Goal: Task Accomplishment & Management: Manage account settings

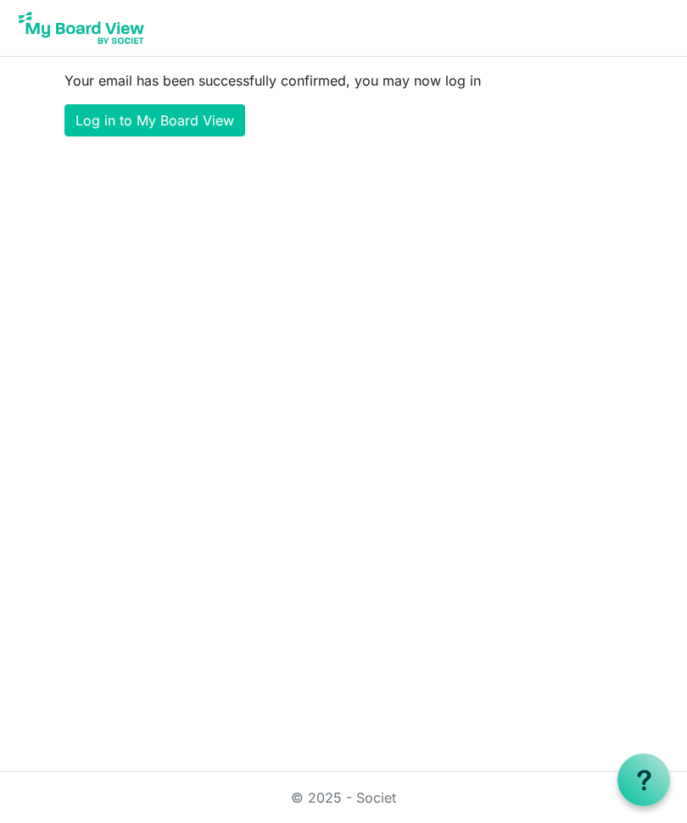
click at [199, 114] on link "Log in to My Board View" at bounding box center [154, 120] width 181 height 32
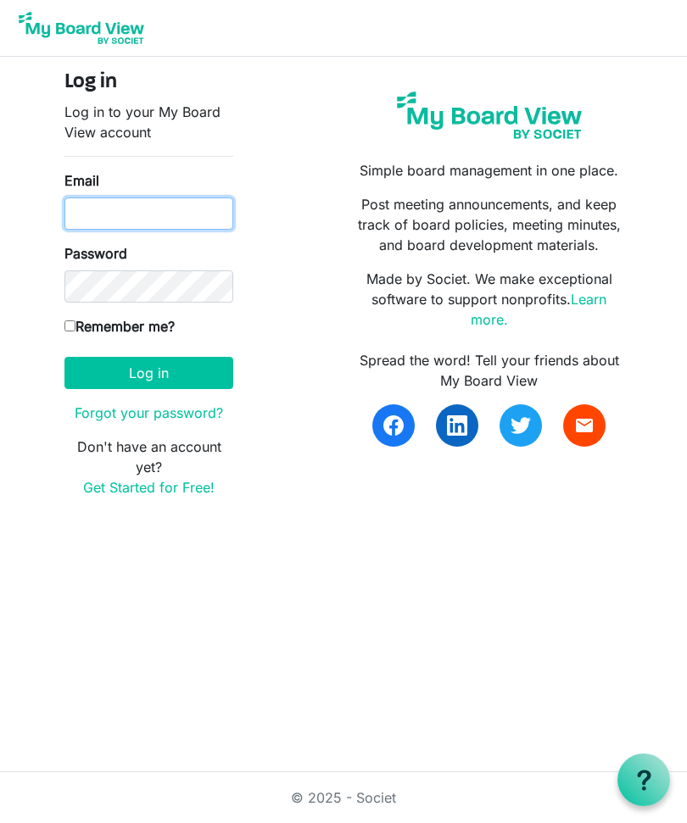
type input "stjamescbc@gmail.com"
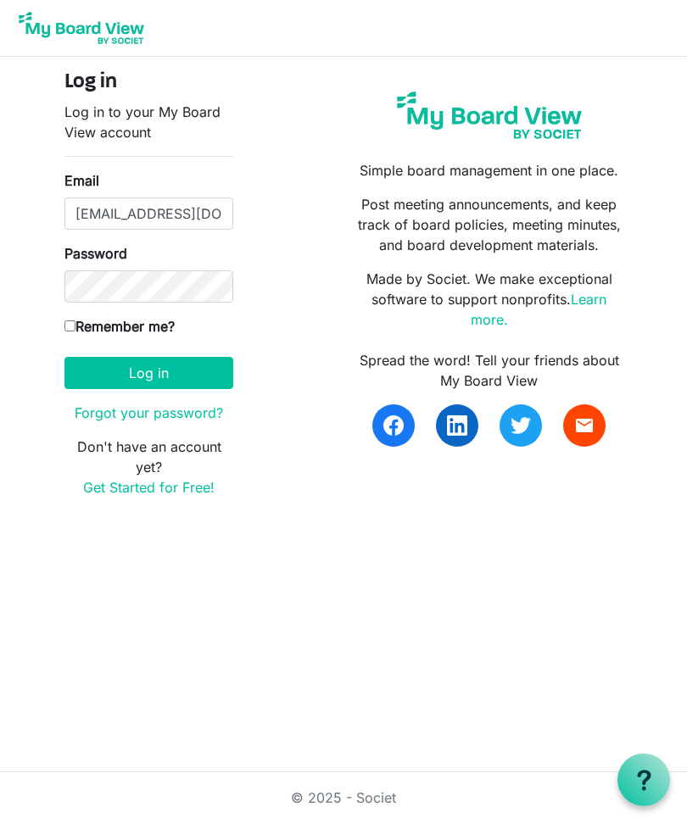
click at [148, 372] on button "Log in" at bounding box center [148, 373] width 169 height 32
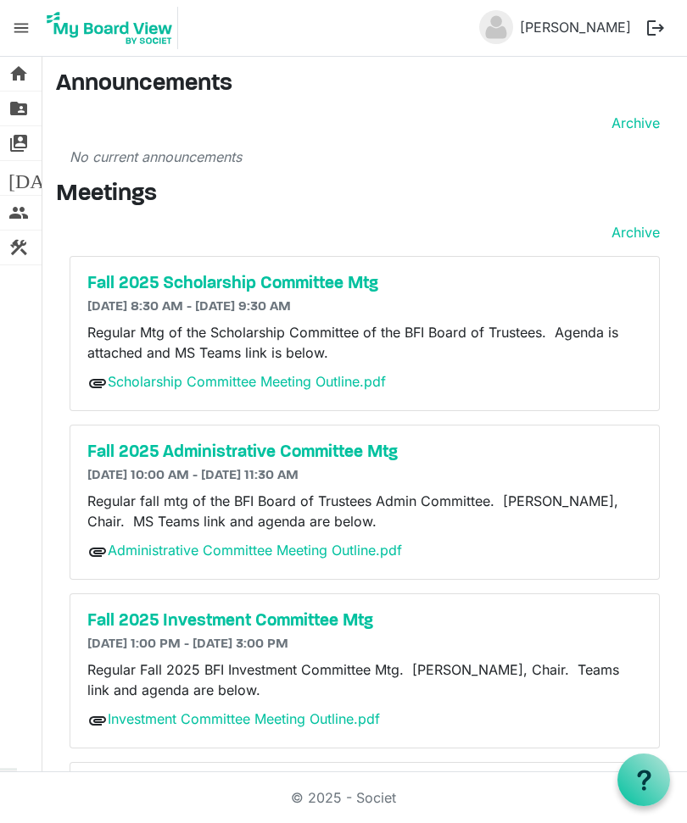
click at [308, 373] on link "Scholarship Committee Meeting Outline.pdf" at bounding box center [247, 381] width 278 height 17
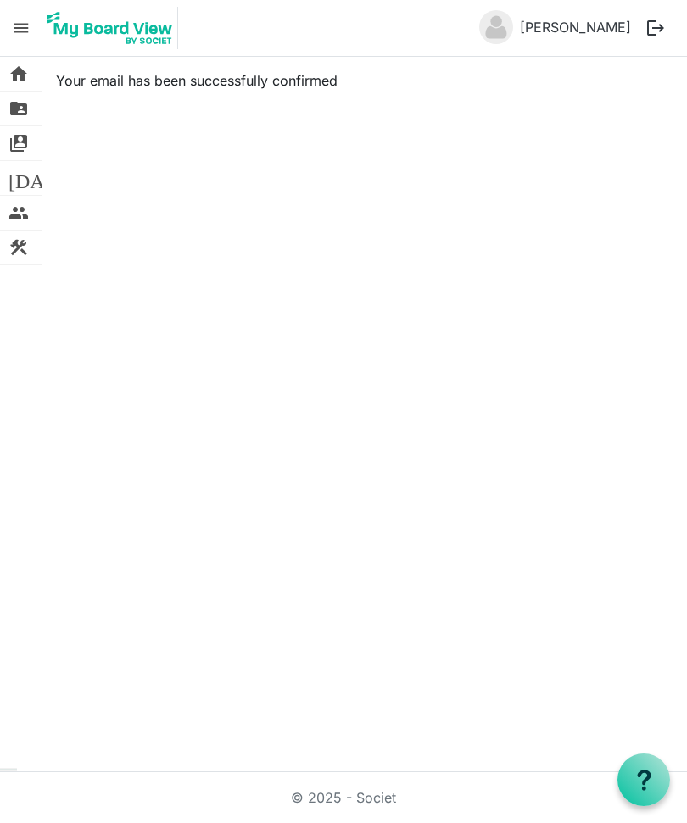
click at [578, 31] on link "[PERSON_NAME]" at bounding box center [575, 27] width 125 height 34
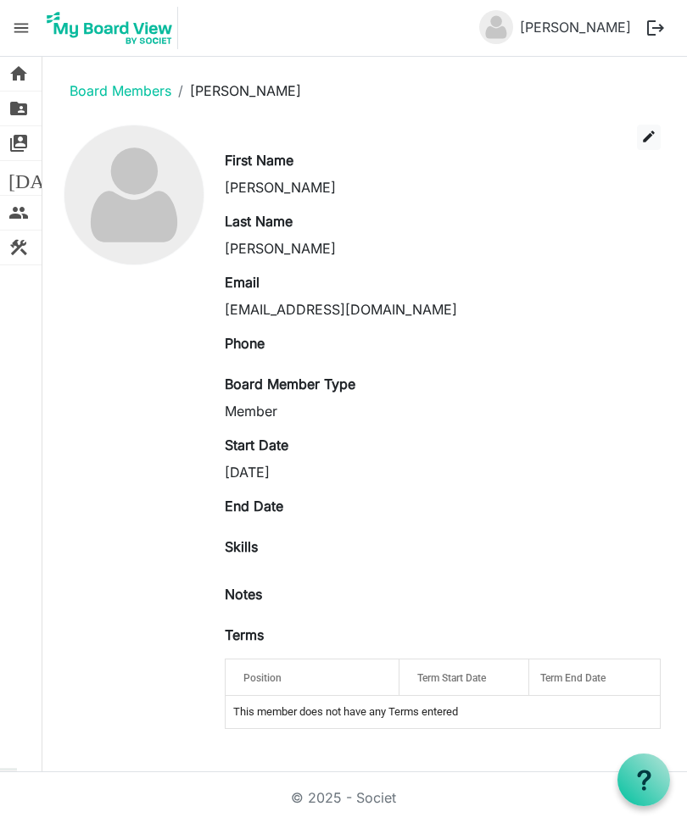
click at [550, 28] on link "Anthony Richardson" at bounding box center [575, 27] width 125 height 34
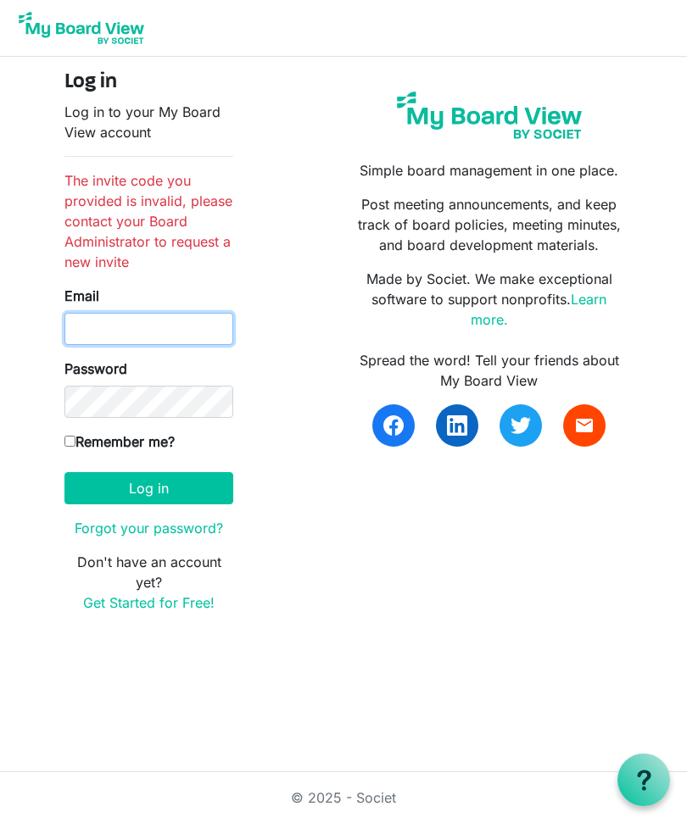
type input "stjamescbc@gmail.com"
click at [75, 436] on input "Remember me?" at bounding box center [69, 441] width 11 height 11
checkbox input "true"
click at [199, 483] on button "Log in" at bounding box center [148, 488] width 169 height 32
click at [221, 494] on button "Log in" at bounding box center [148, 488] width 169 height 32
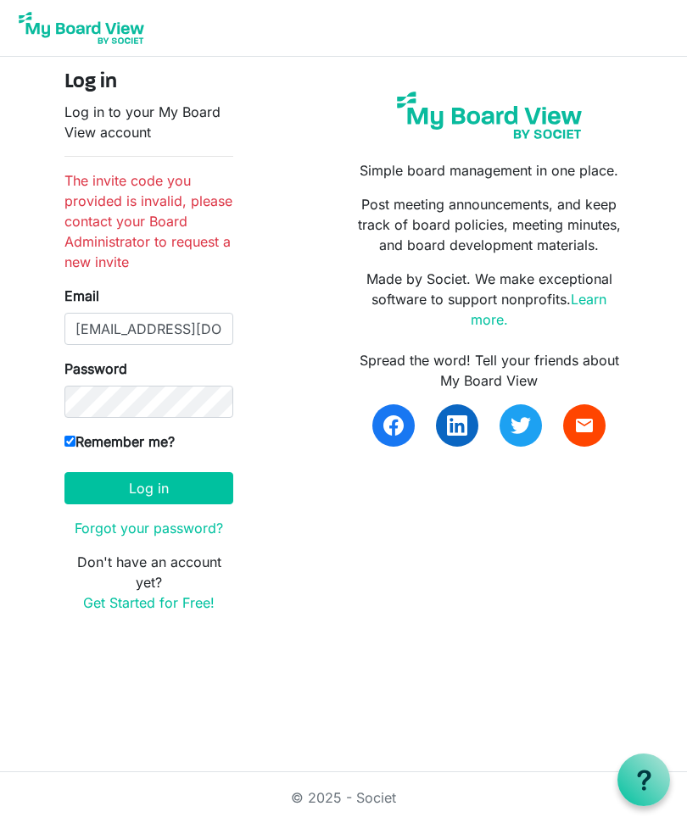
click at [184, 489] on button "Log in" at bounding box center [148, 488] width 169 height 32
type input "s"
click at [92, 334] on input "Email" at bounding box center [148, 329] width 169 height 32
type input "[EMAIL_ADDRESS][DOMAIN_NAME]"
click at [176, 500] on button "Log in" at bounding box center [148, 488] width 169 height 32
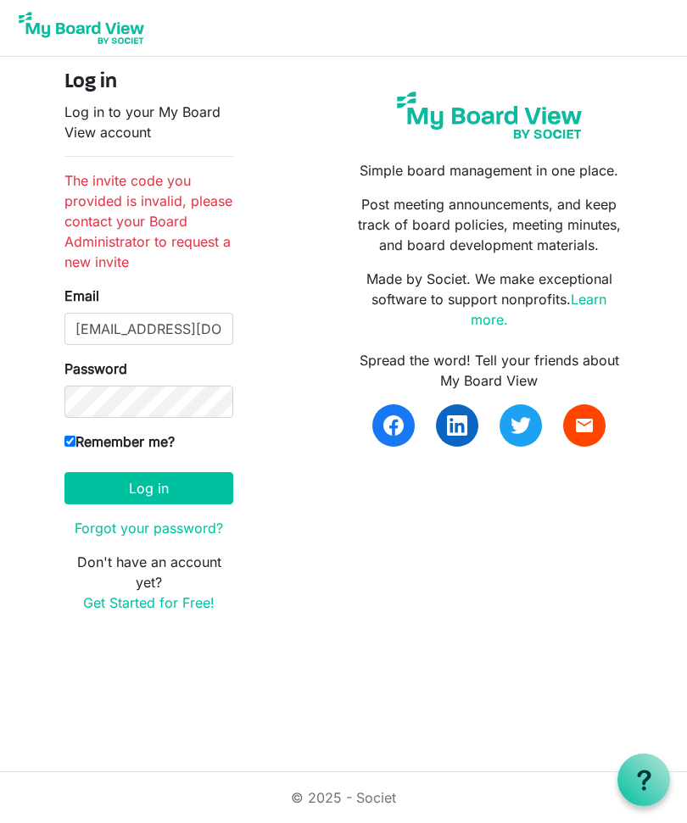
click at [132, 116] on p "Log in to your My Board View account" at bounding box center [148, 122] width 169 height 41
click at [144, 125] on p "Log in to your My Board View account" at bounding box center [148, 122] width 169 height 41
click at [156, 126] on p "Log in to your My Board View account" at bounding box center [148, 122] width 169 height 41
click at [230, 325] on input "stjamescbc@gmail.com" at bounding box center [148, 329] width 169 height 32
click at [223, 336] on input "stjamescbc@gmail.com" at bounding box center [148, 329] width 169 height 32
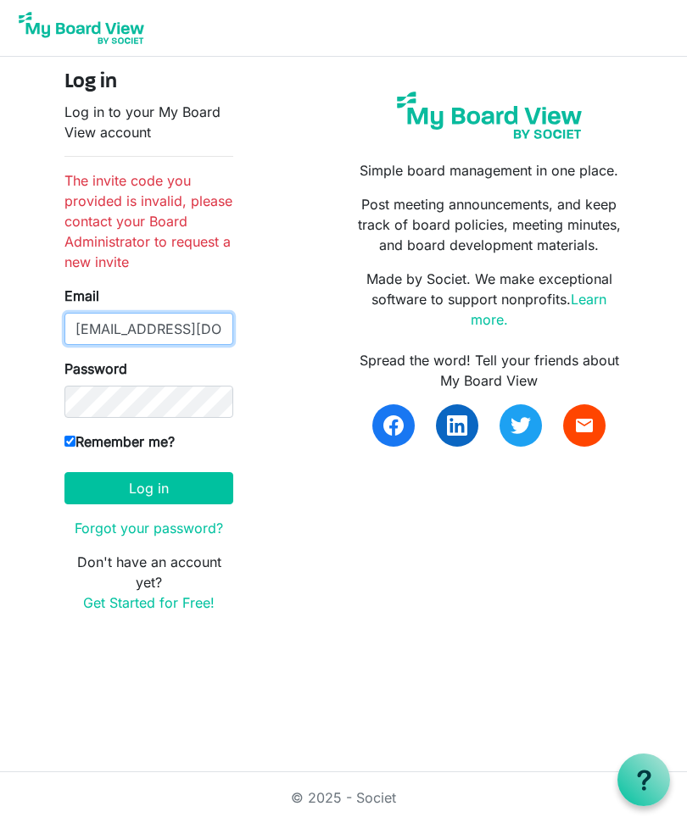
type input "stjamescbc@gmail.com"
click at [195, 488] on button "Log in" at bounding box center [148, 488] width 169 height 32
click at [209, 601] on link "Get Started for Free!" at bounding box center [148, 602] width 131 height 17
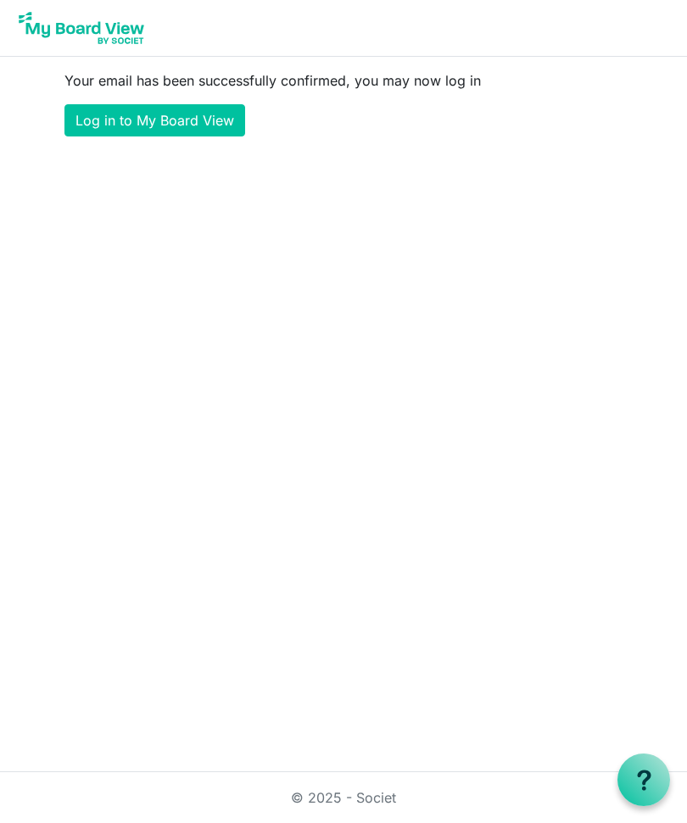
click at [190, 126] on link "Log in to My Board View" at bounding box center [154, 120] width 181 height 32
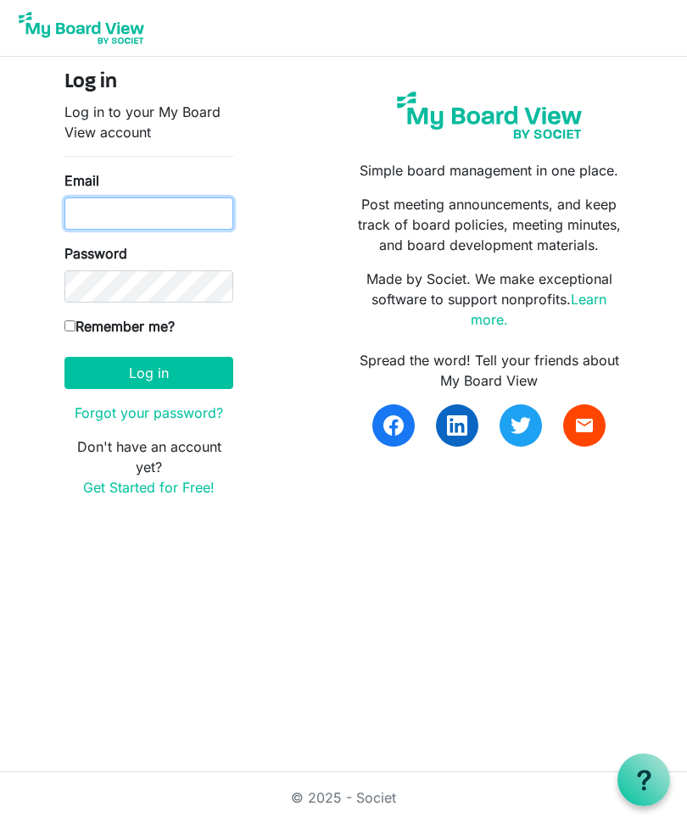
type input "[EMAIL_ADDRESS][DOMAIN_NAME]"
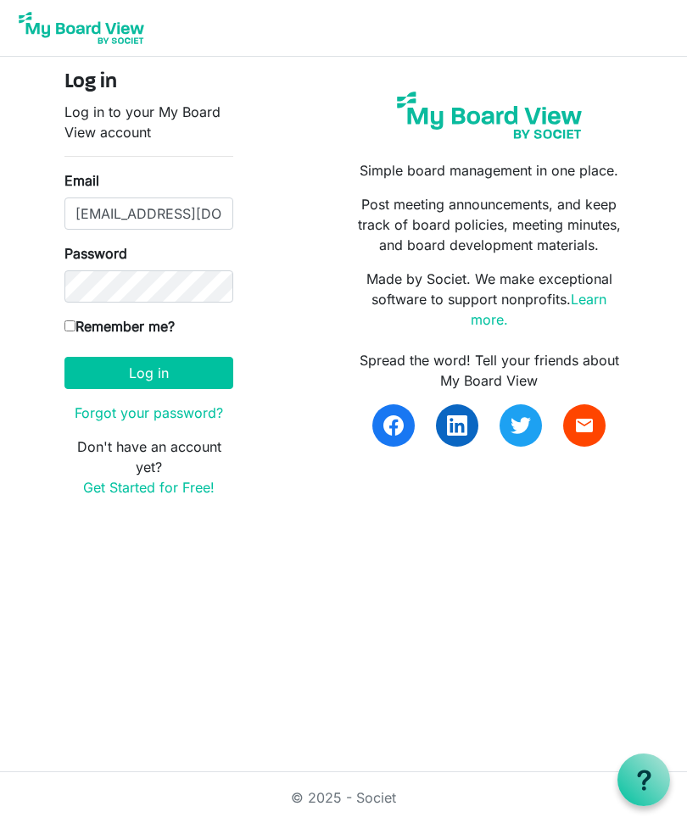
click at [207, 372] on button "Log in" at bounding box center [148, 373] width 169 height 32
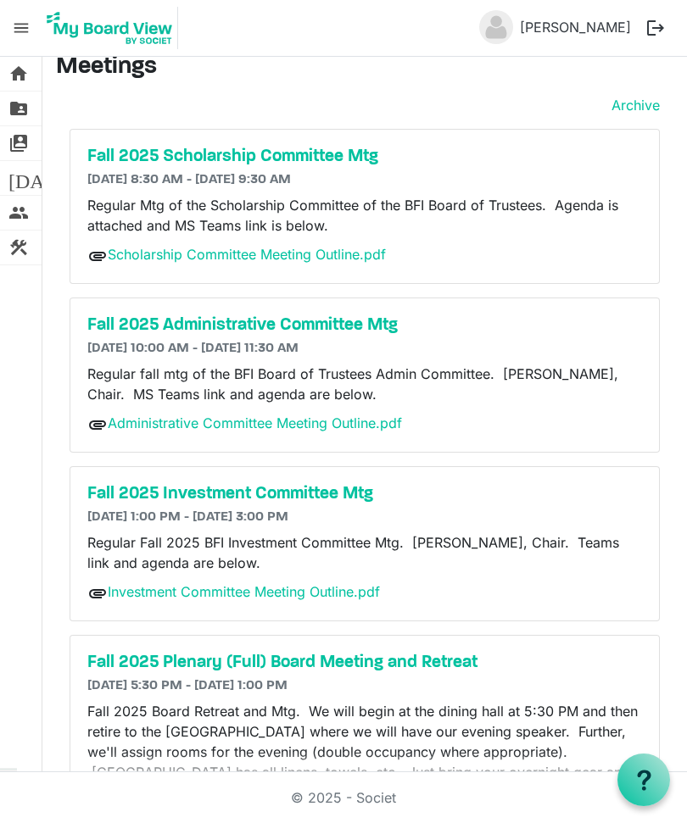
scroll to position [53, 0]
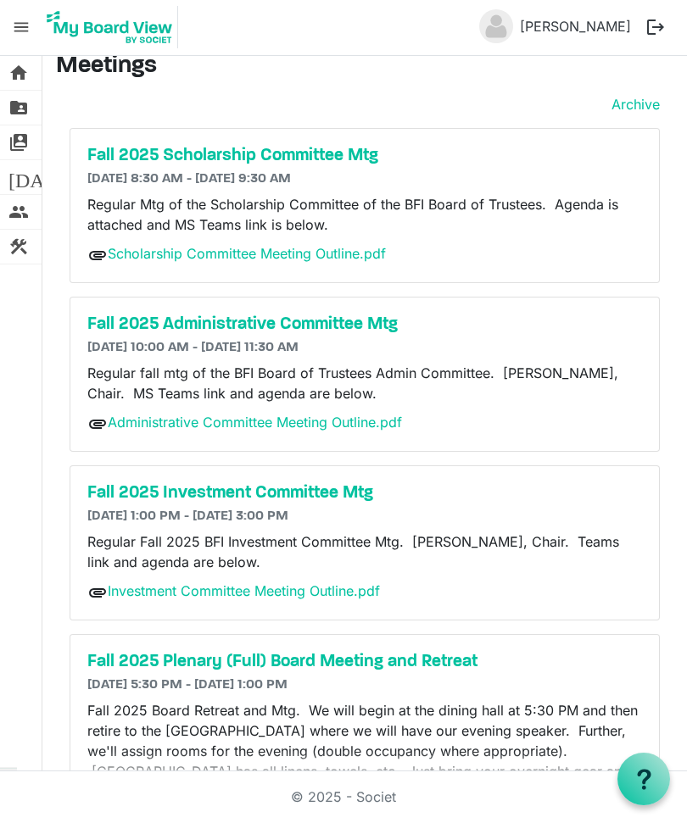
click at [419, 701] on p "Fall 2025 Board Retreat and Mtg. We will begin at the dining hall at 5:30 PM an…" at bounding box center [364, 752] width 555 height 102
click at [464, 701] on p "Fall 2025 Board Retreat and Mtg. We will begin at the dining hall at 5:30 PM an…" at bounding box center [364, 752] width 555 height 102
click at [405, 636] on div "Fall 2025 Plenary (Full) Board Meeting and Retreat 9/25/2025 5:30 PM - 9/26/202…" at bounding box center [364, 719] width 589 height 167
click at [377, 653] on h5 "Fall 2025 Plenary (Full) Board Meeting and Retreat" at bounding box center [364, 663] width 555 height 20
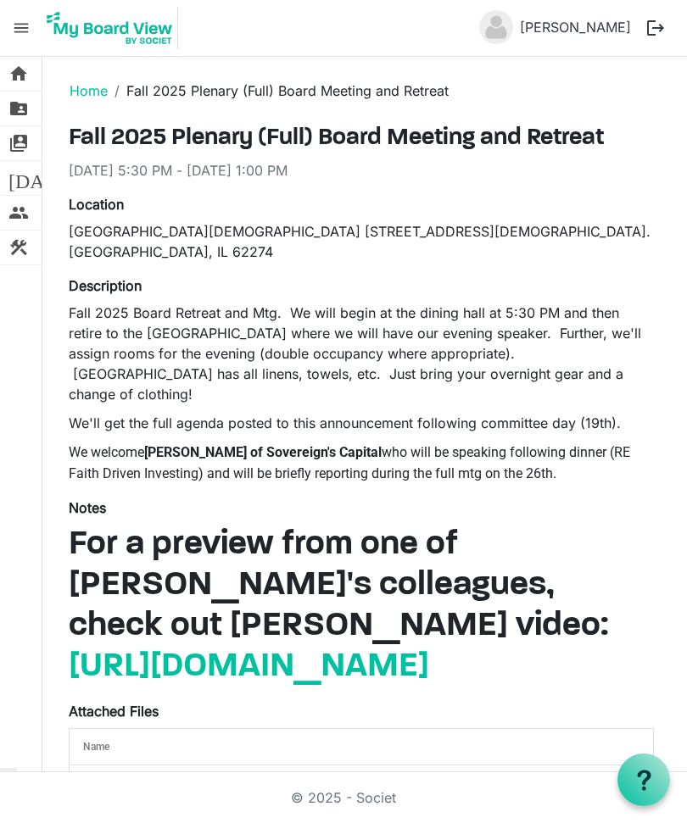
click at [13, 103] on span "folder_shared" at bounding box center [18, 109] width 20 height 34
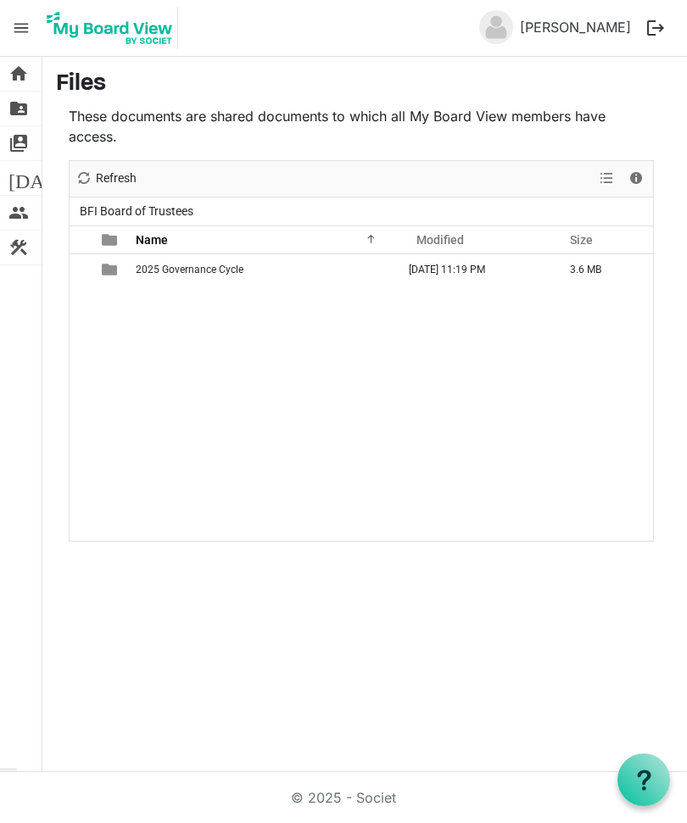
click at [12, 169] on span "[DATE]" at bounding box center [40, 178] width 65 height 34
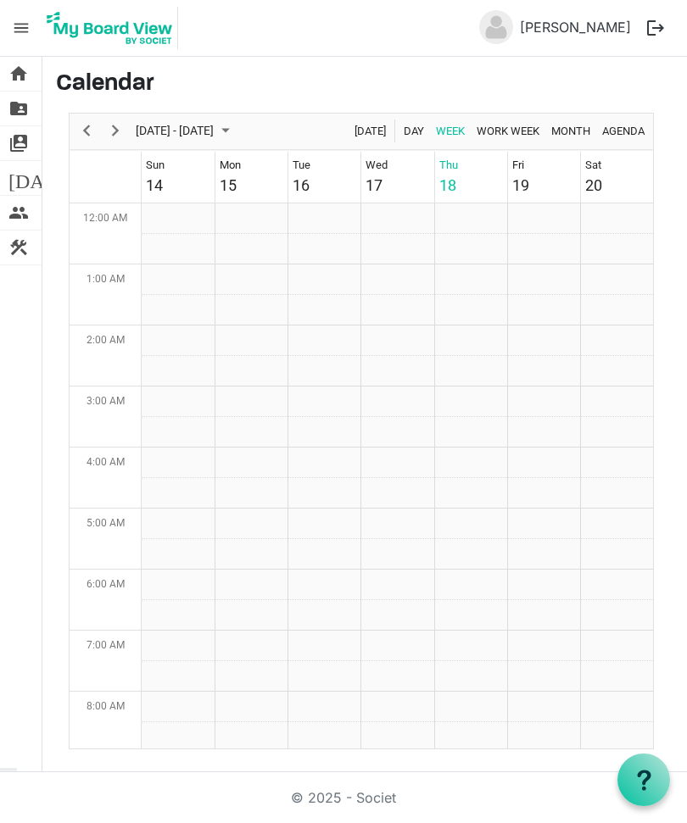
scroll to position [550, 0]
click at [5, 206] on link "people Board Members" at bounding box center [21, 213] width 42 height 34
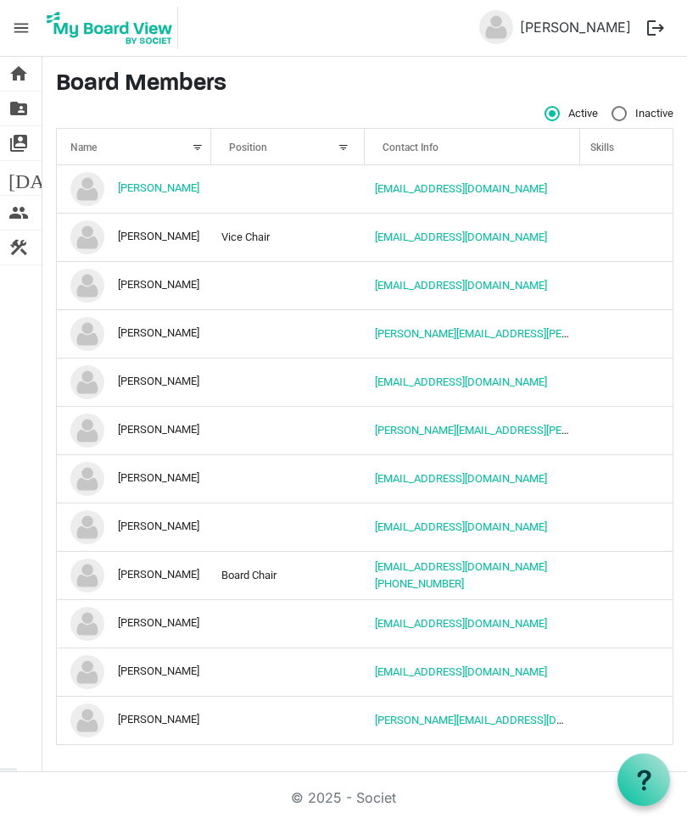
click at [284, 191] on td "column header Position" at bounding box center [288, 188] width 154 height 47
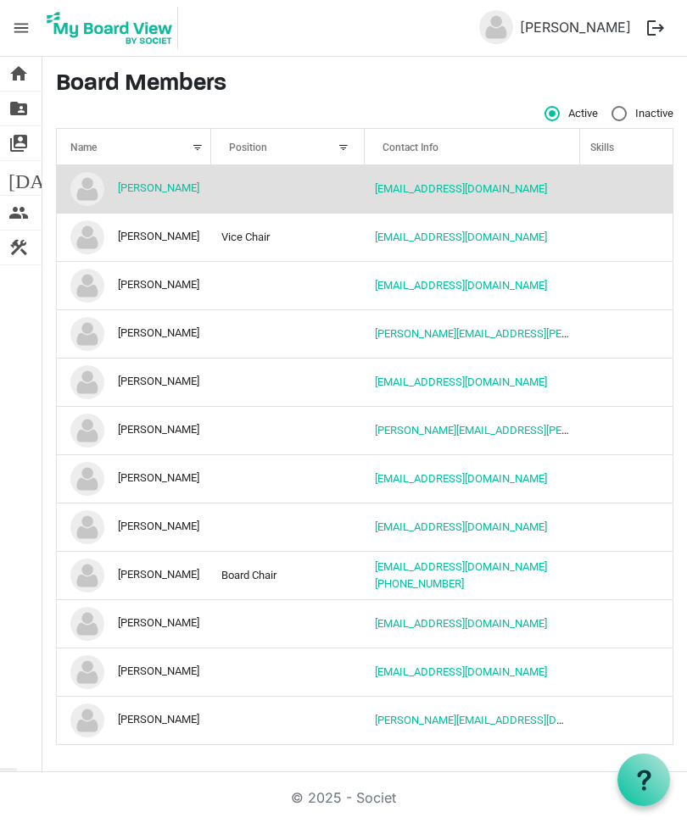
click at [203, 185] on td "[PERSON_NAME]" at bounding box center [134, 188] width 154 height 47
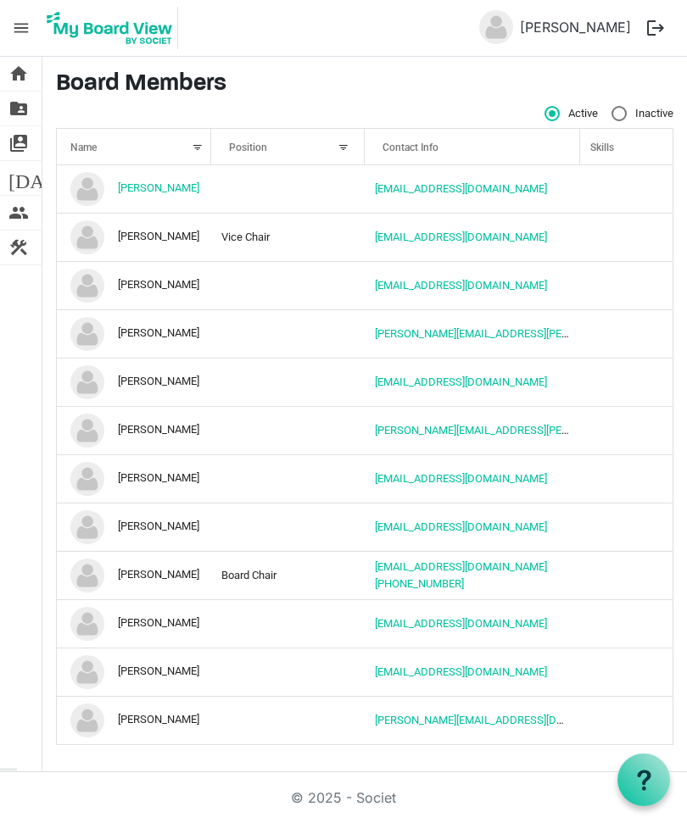
click at [449, 191] on link "[EMAIL_ADDRESS][DOMAIN_NAME]" at bounding box center [461, 188] width 172 height 13
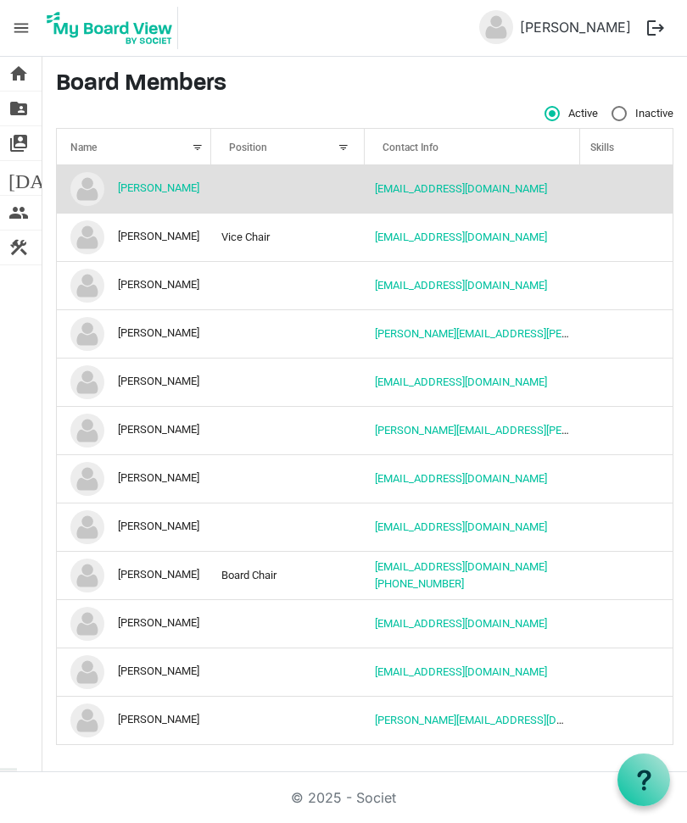
click at [658, 22] on button "logout" at bounding box center [656, 28] width 36 height 36
